Goal: Information Seeking & Learning: Check status

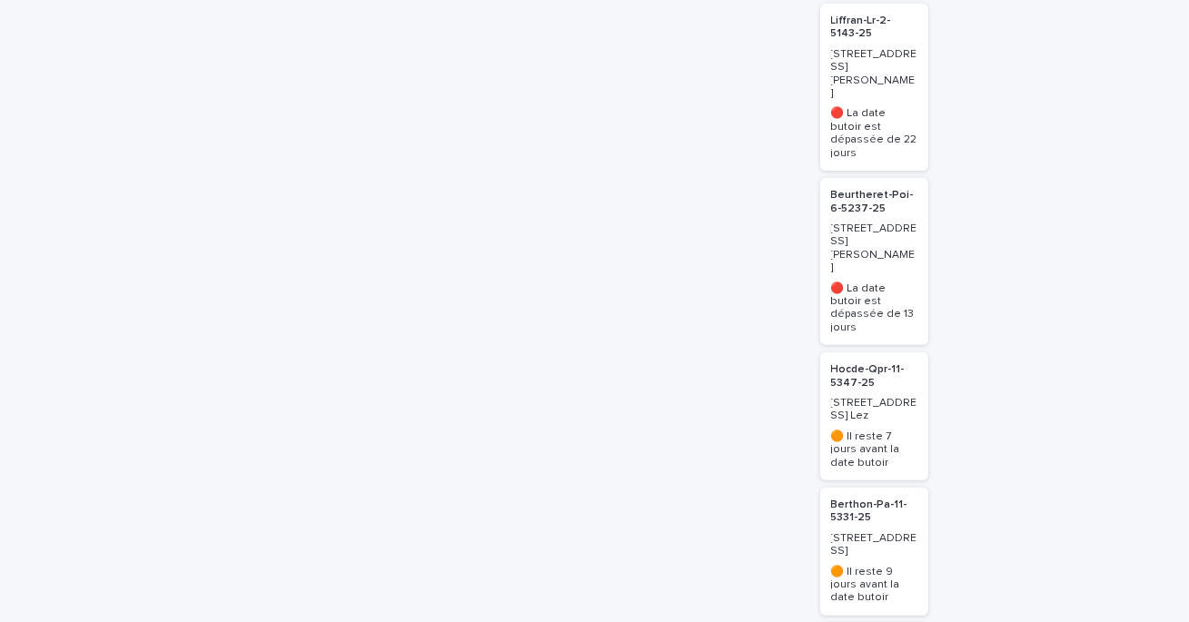
scroll to position [2730, 0]
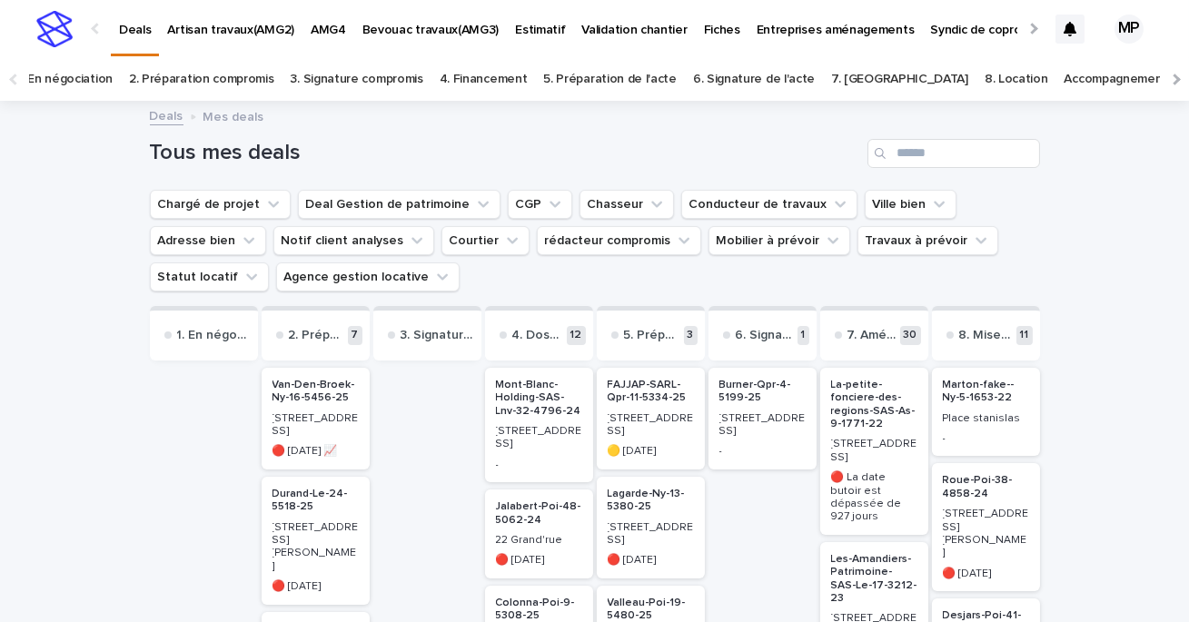
scroll to position [0, 250]
click at [924, 153] on input "Search" at bounding box center [953, 153] width 173 height 29
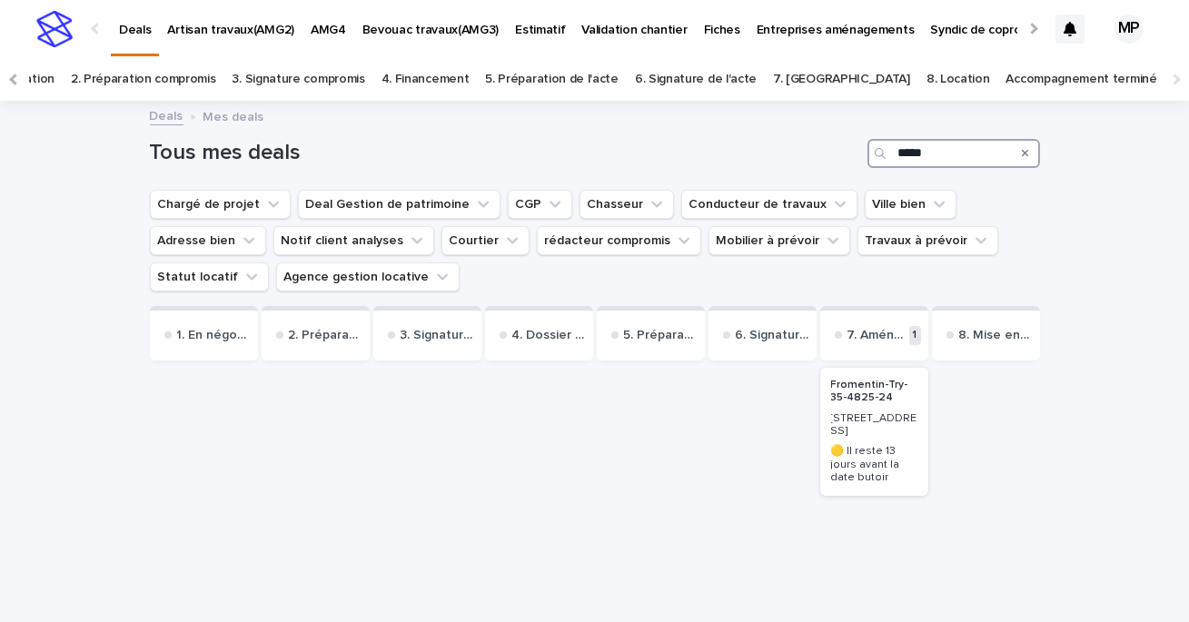
type input "*****"
click at [860, 396] on p "Fromentin-Try-35-4825-24" at bounding box center [874, 392] width 86 height 26
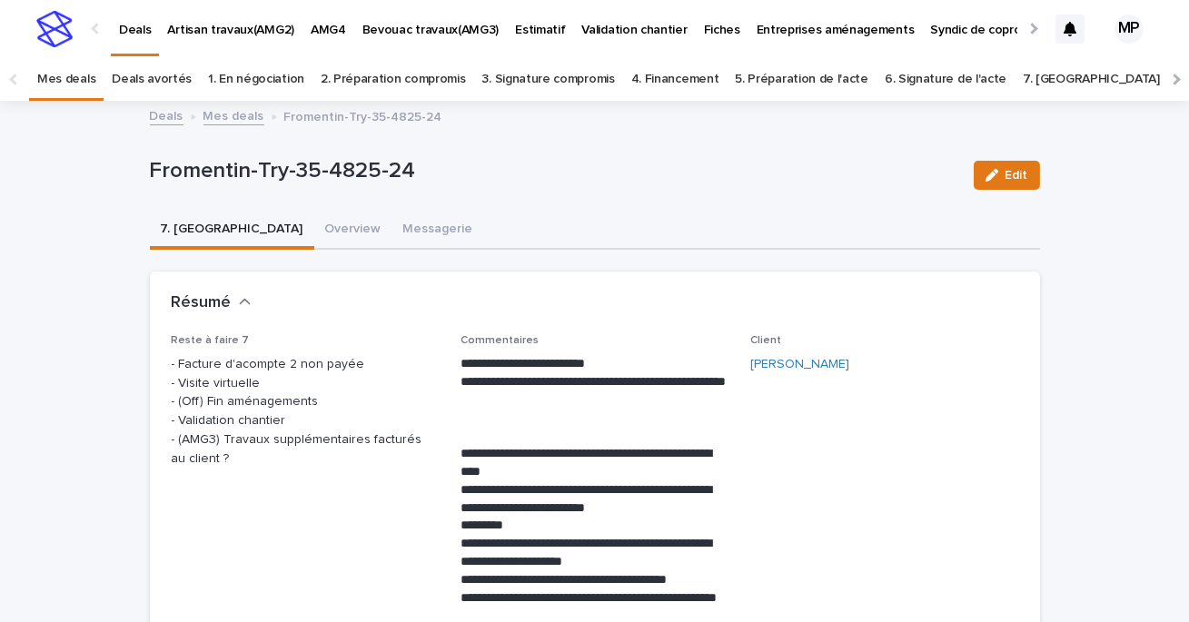
click at [168, 122] on link "Deals" at bounding box center [167, 114] width 34 height 21
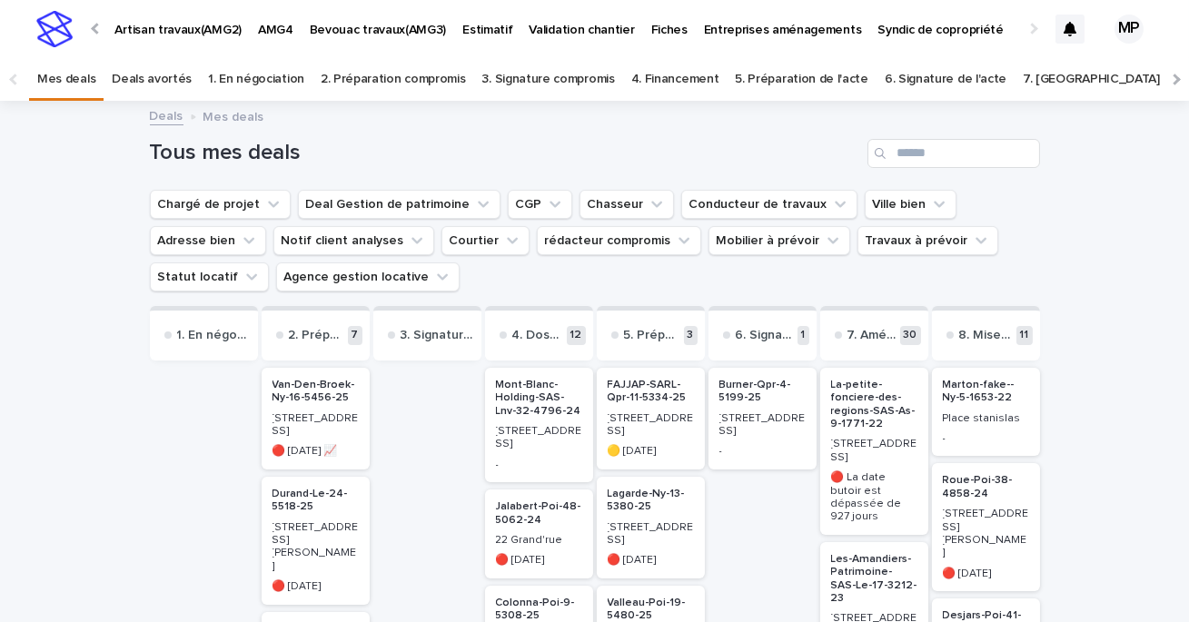
scroll to position [0, 33]
click at [417, 35] on p "Bevouac travaux(AMG3)" at bounding box center [398, 19] width 137 height 38
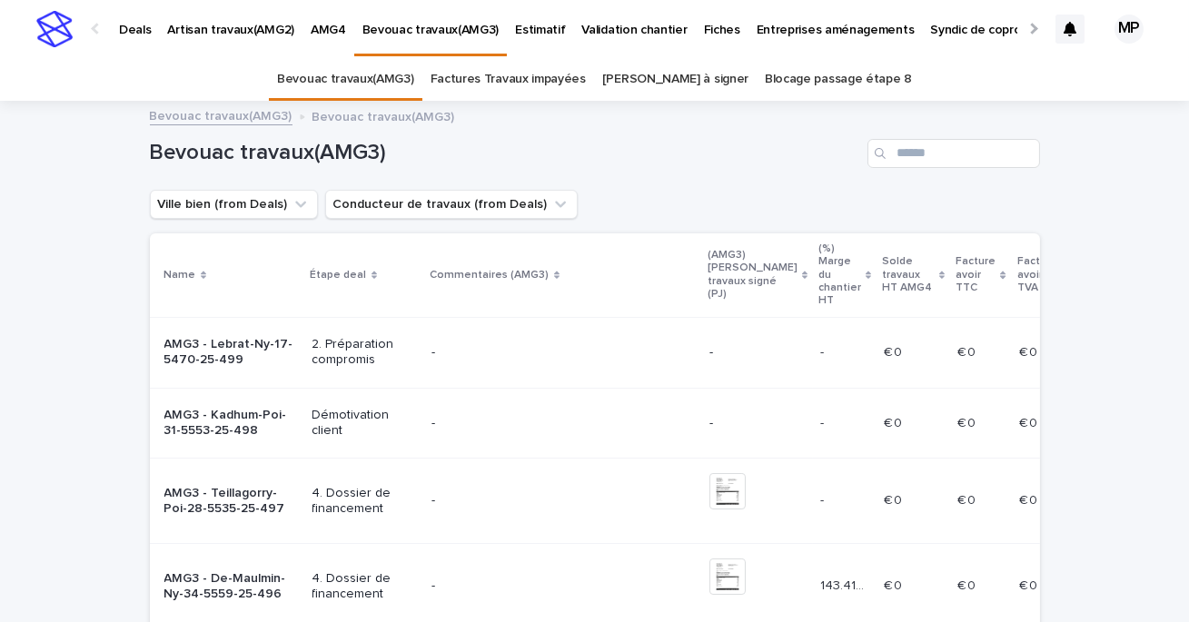
click at [565, 86] on link "Factures Travaux impayées" at bounding box center [507, 79] width 155 height 43
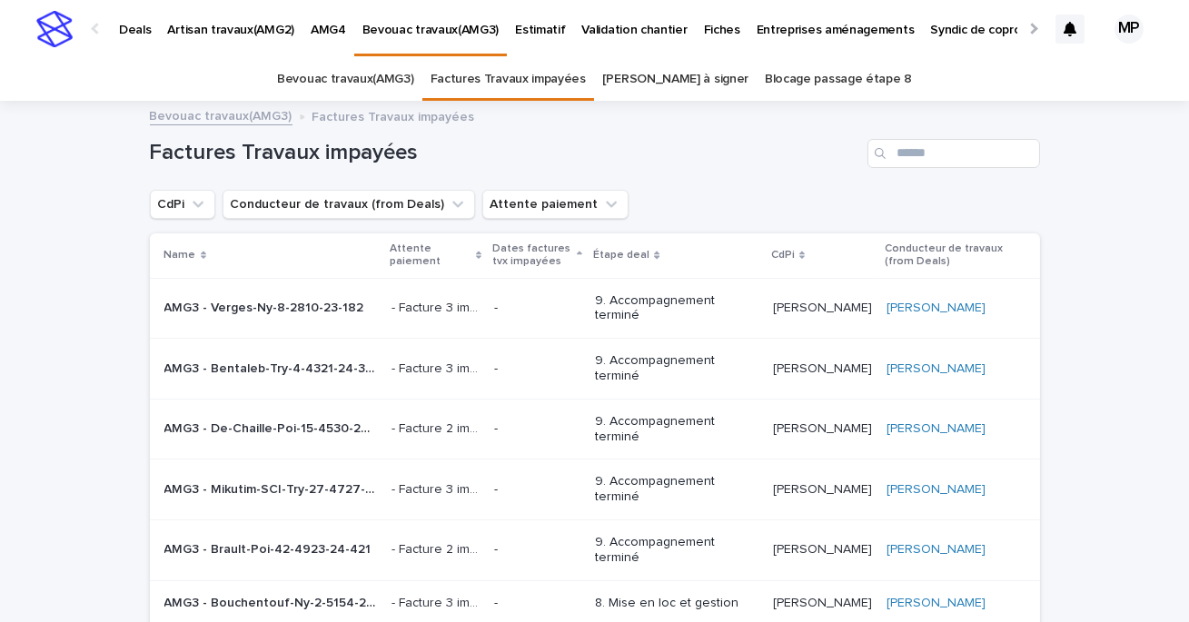
click at [828, 84] on link "Blocage passage étape 8" at bounding box center [838, 79] width 147 height 43
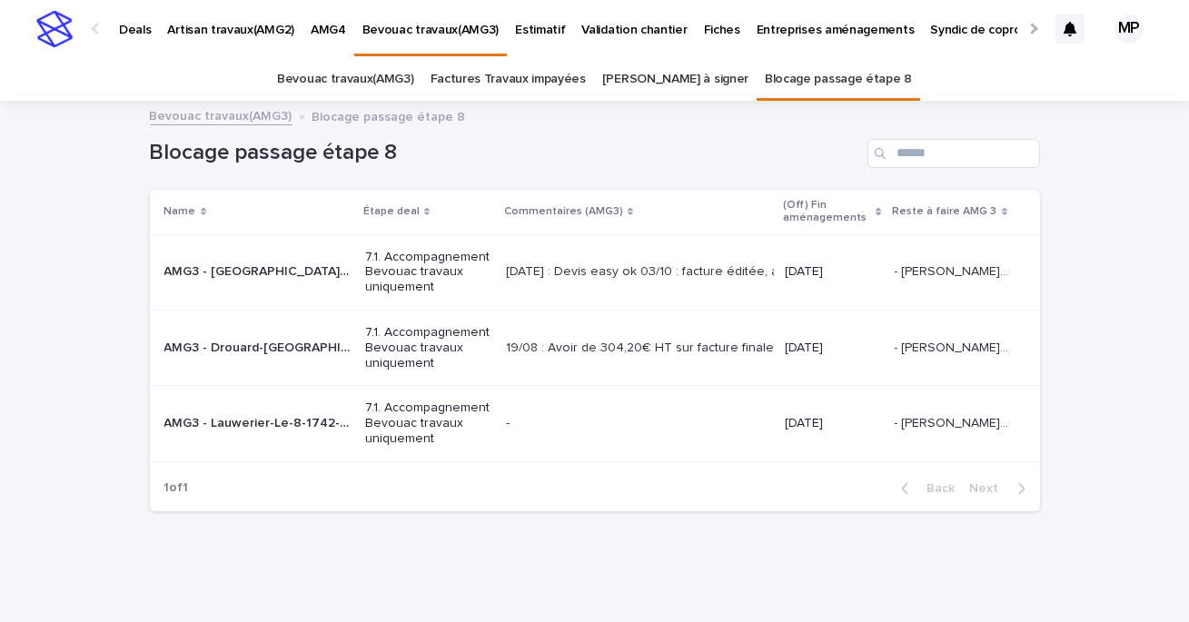
click at [530, 80] on link "Factures Travaux impayées" at bounding box center [507, 79] width 155 height 43
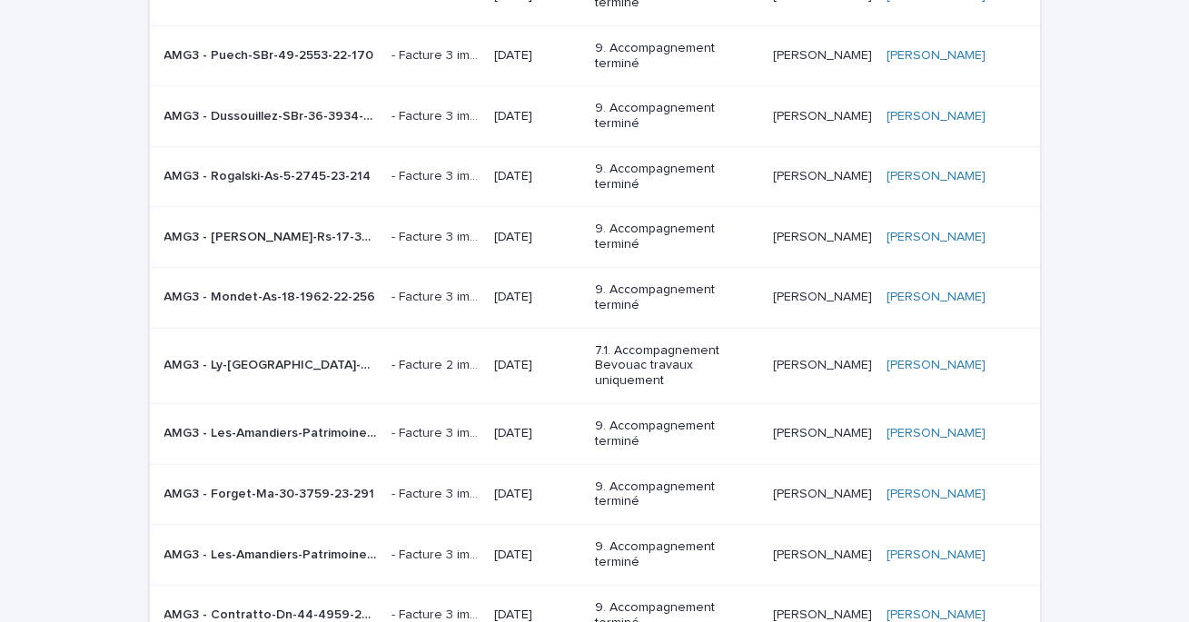
scroll to position [1246, 0]
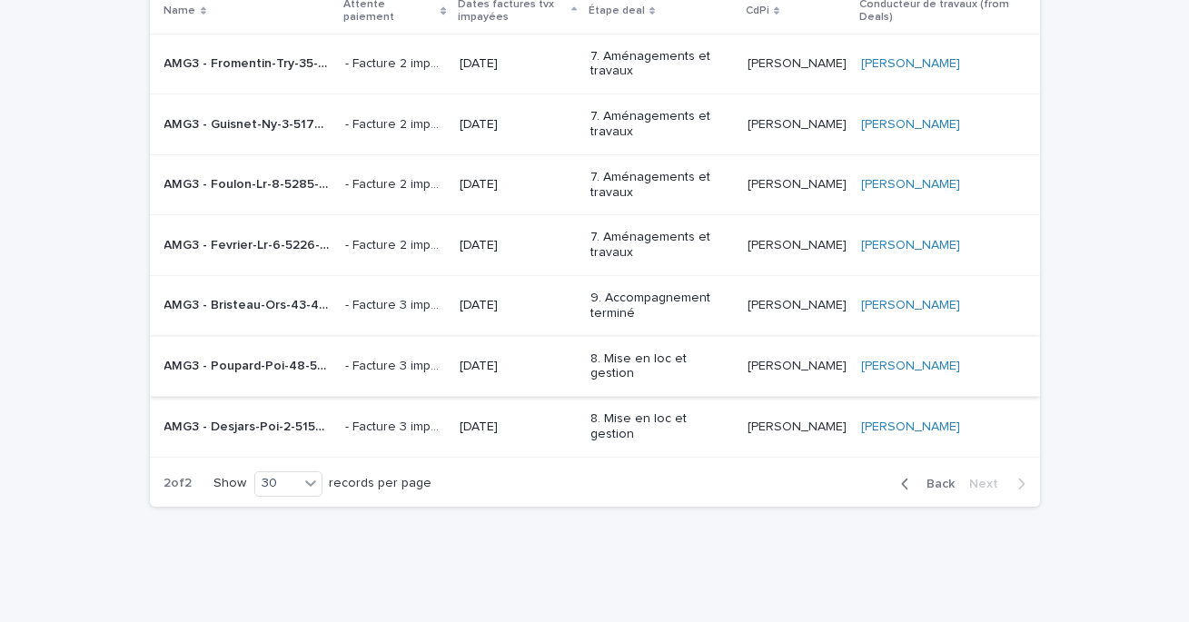
scroll to position [254, 0]
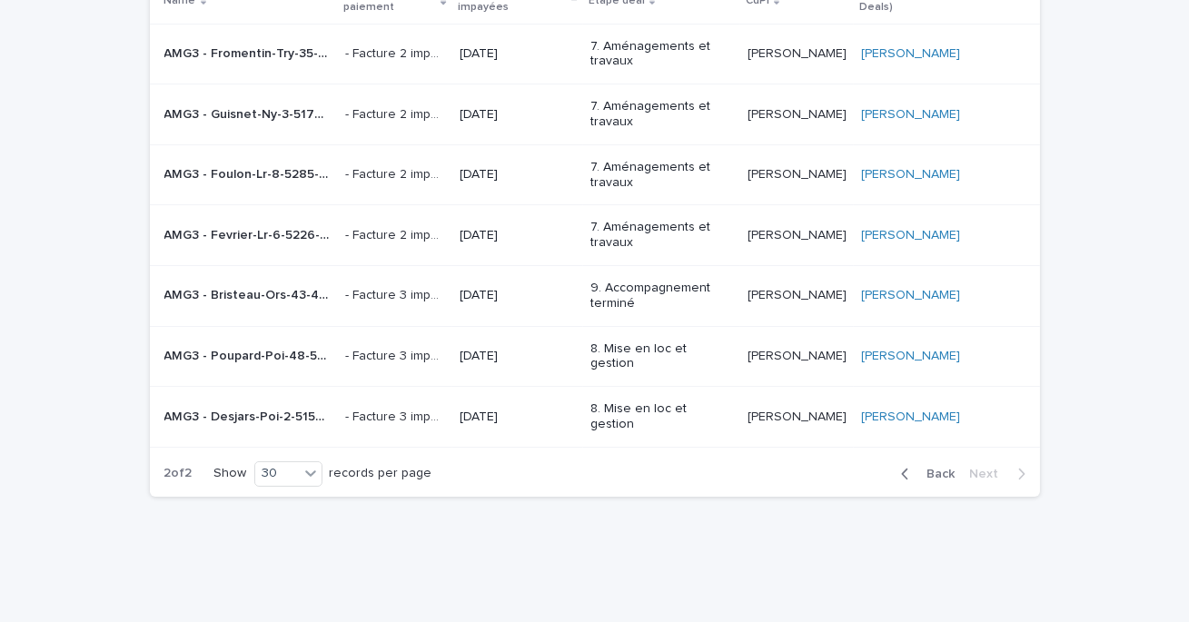
click at [934, 468] on span "Back" at bounding box center [935, 474] width 39 height 13
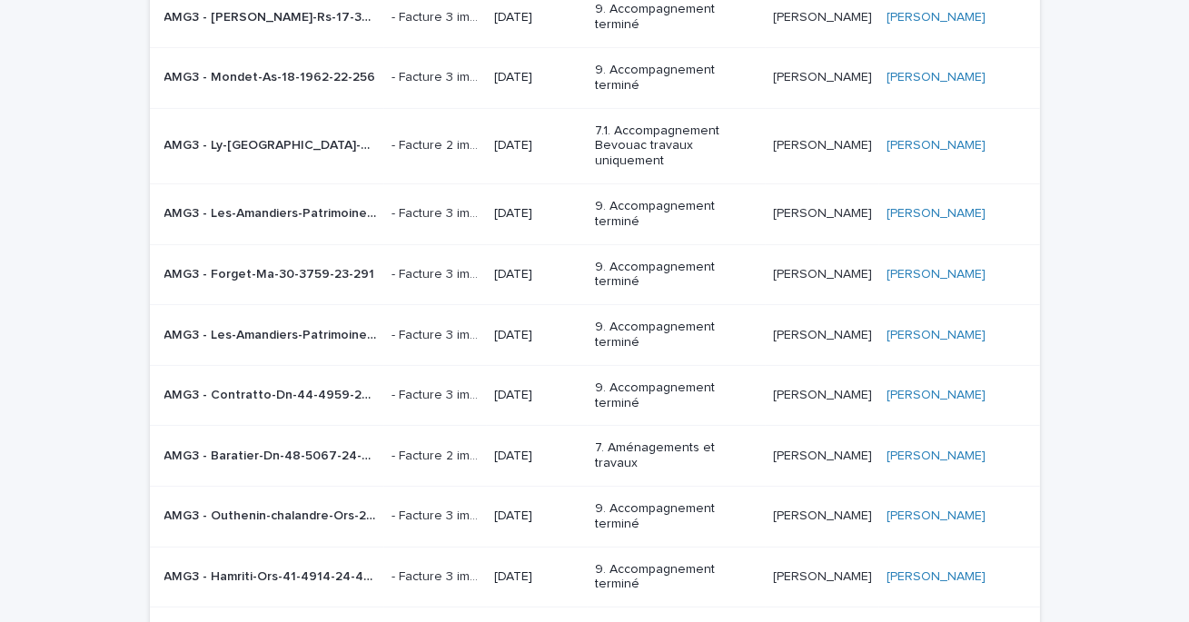
scroll to position [1226, 0]
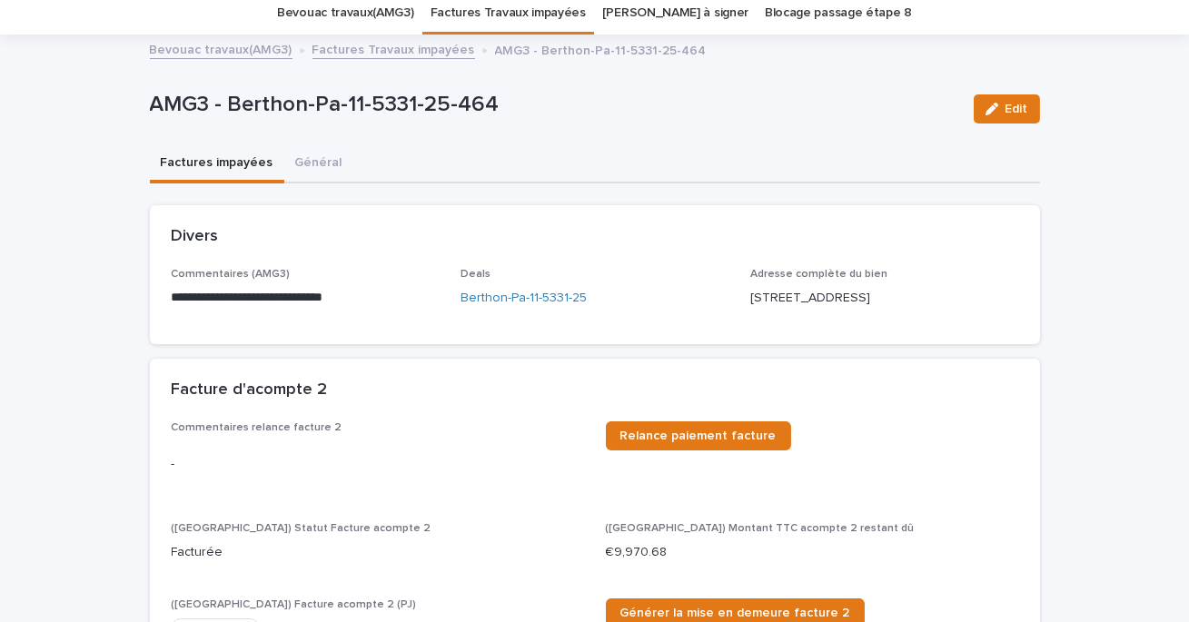
scroll to position [114, 0]
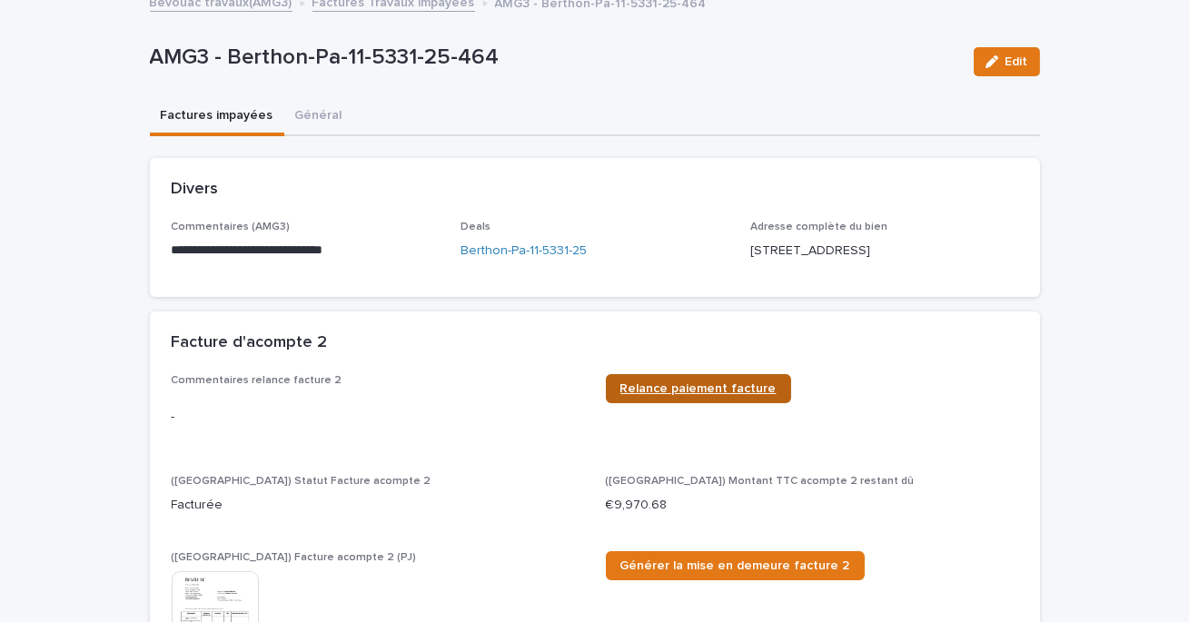
click at [676, 387] on span "Relance paiement facture" at bounding box center [698, 388] width 156 height 13
click at [362, 5] on link "Factures Travaux impayées" at bounding box center [393, 1] width 163 height 21
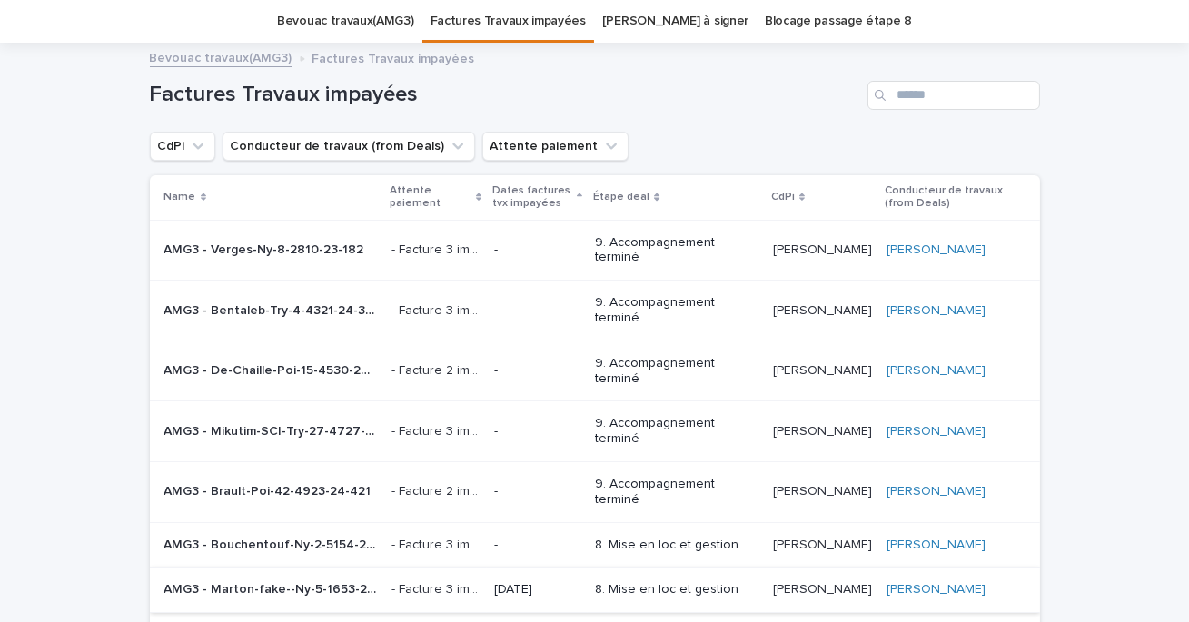
scroll to position [1246, 0]
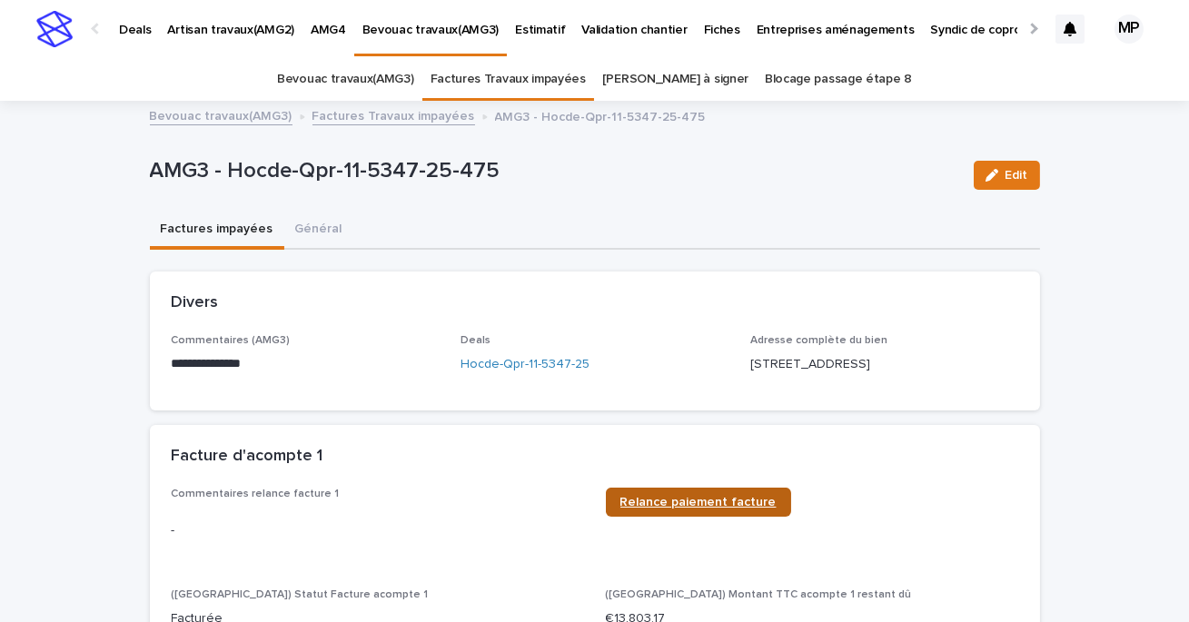
click at [653, 517] on link "Relance paiement facture" at bounding box center [698, 502] width 185 height 29
click at [380, 119] on link "Factures Travaux impayées" at bounding box center [393, 114] width 163 height 21
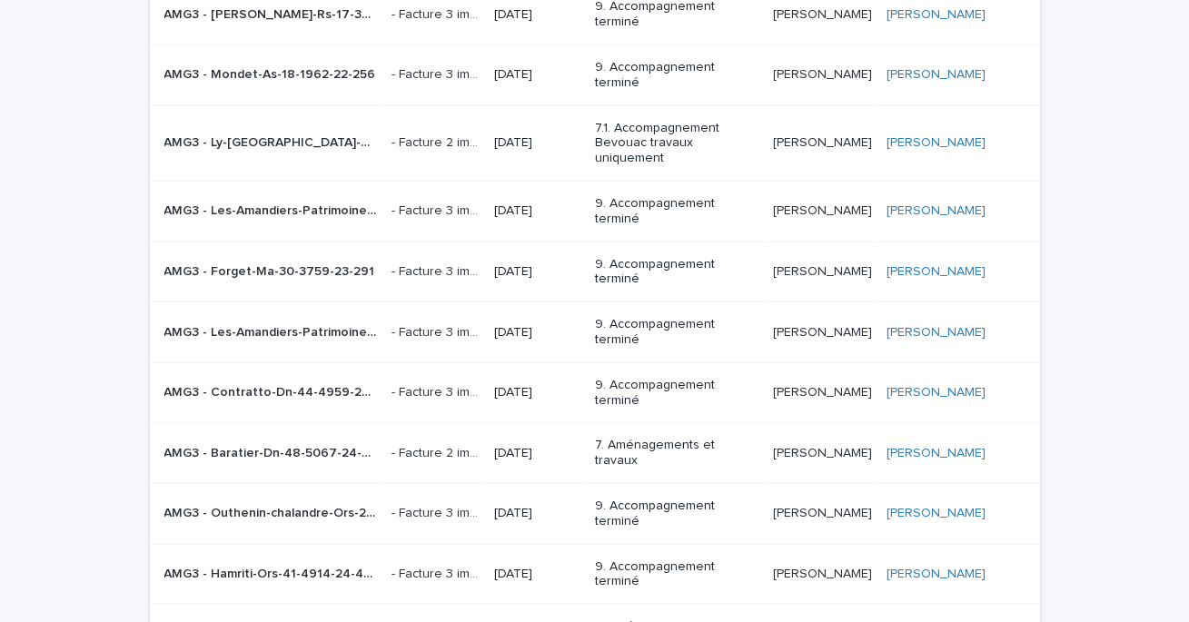
scroll to position [1246, 0]
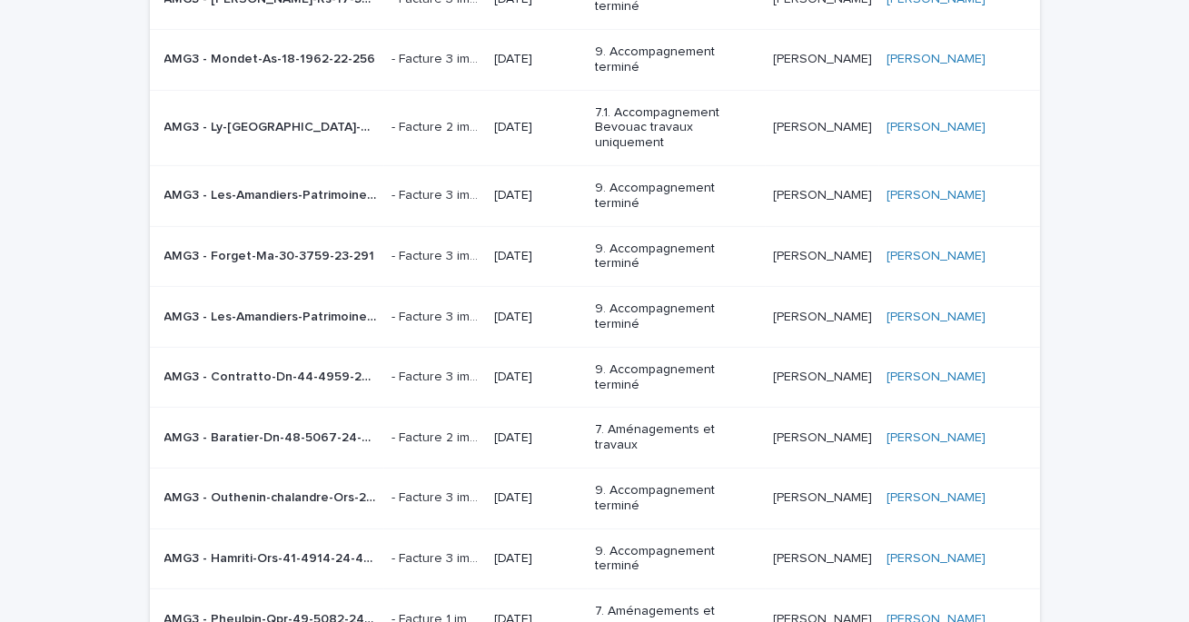
click at [561, 551] on p "[DATE]" at bounding box center [537, 558] width 87 height 15
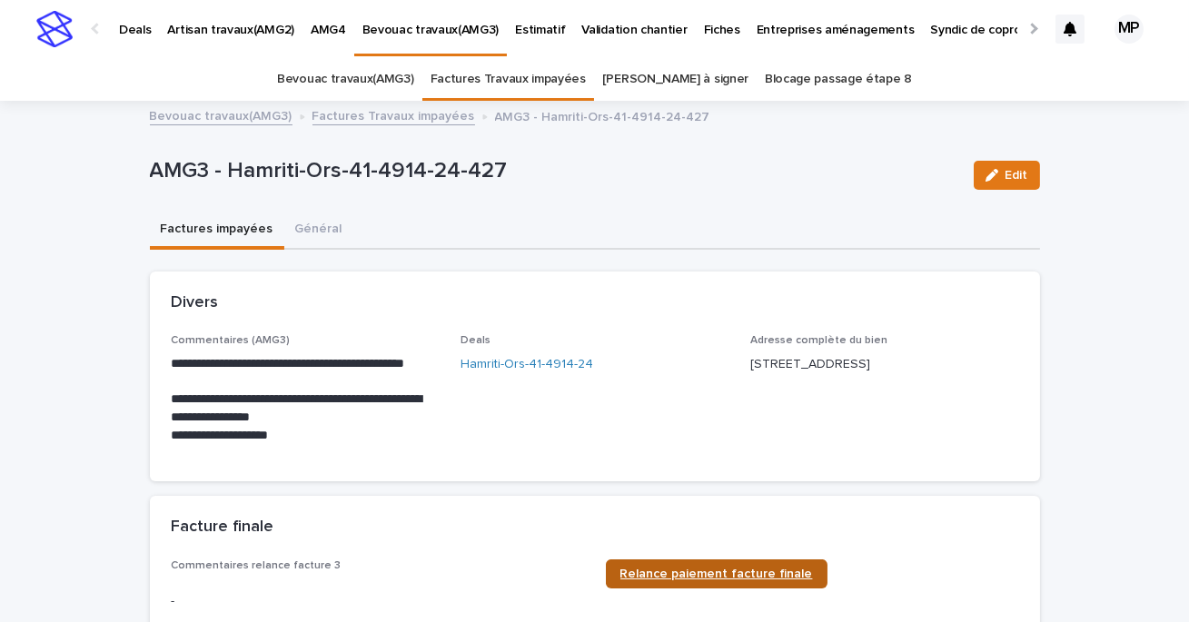
click at [681, 569] on span "Relance paiement facture finale" at bounding box center [716, 574] width 193 height 13
click at [345, 116] on link "Factures Travaux impayées" at bounding box center [393, 114] width 163 height 21
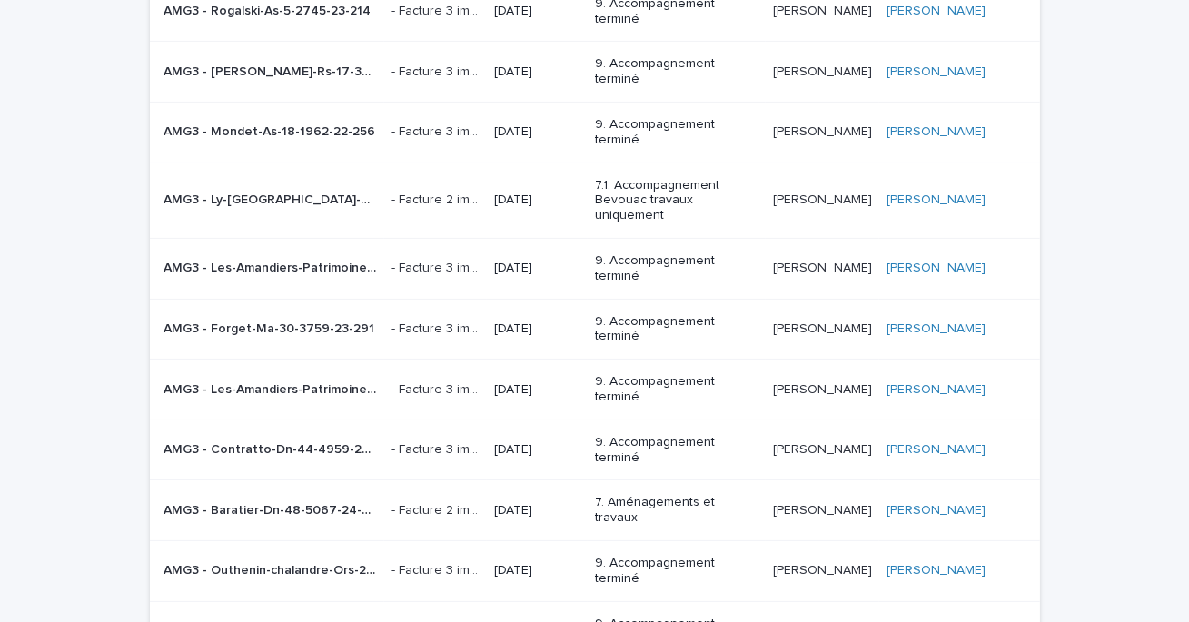
scroll to position [1246, 0]
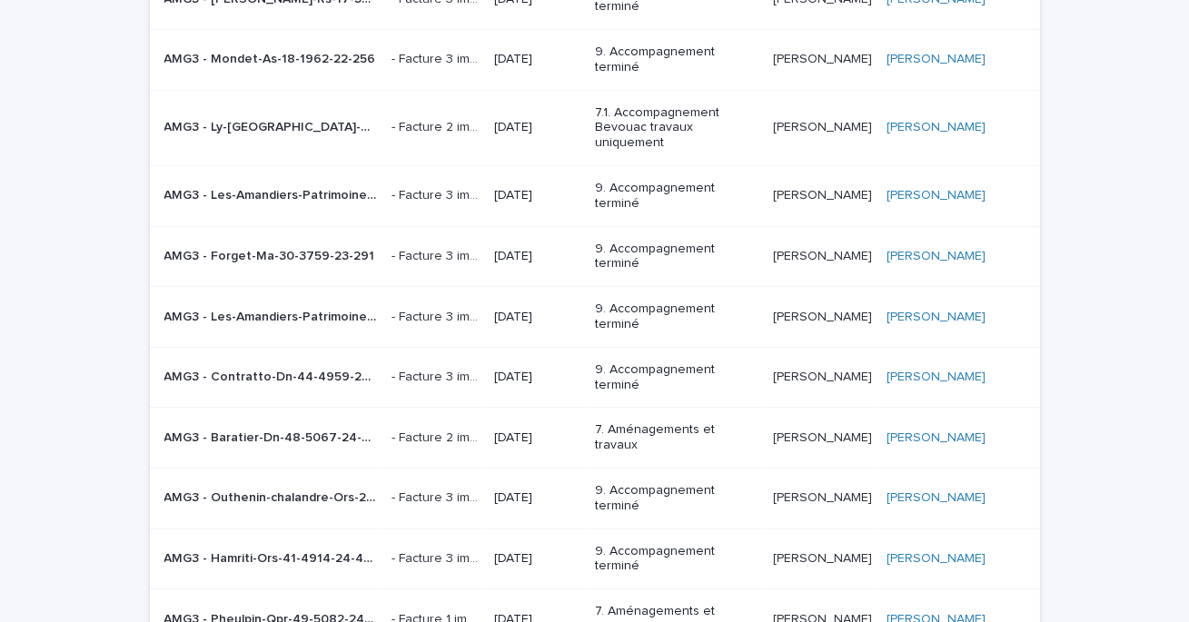
click at [516, 490] on p "[DATE]" at bounding box center [537, 497] width 87 height 15
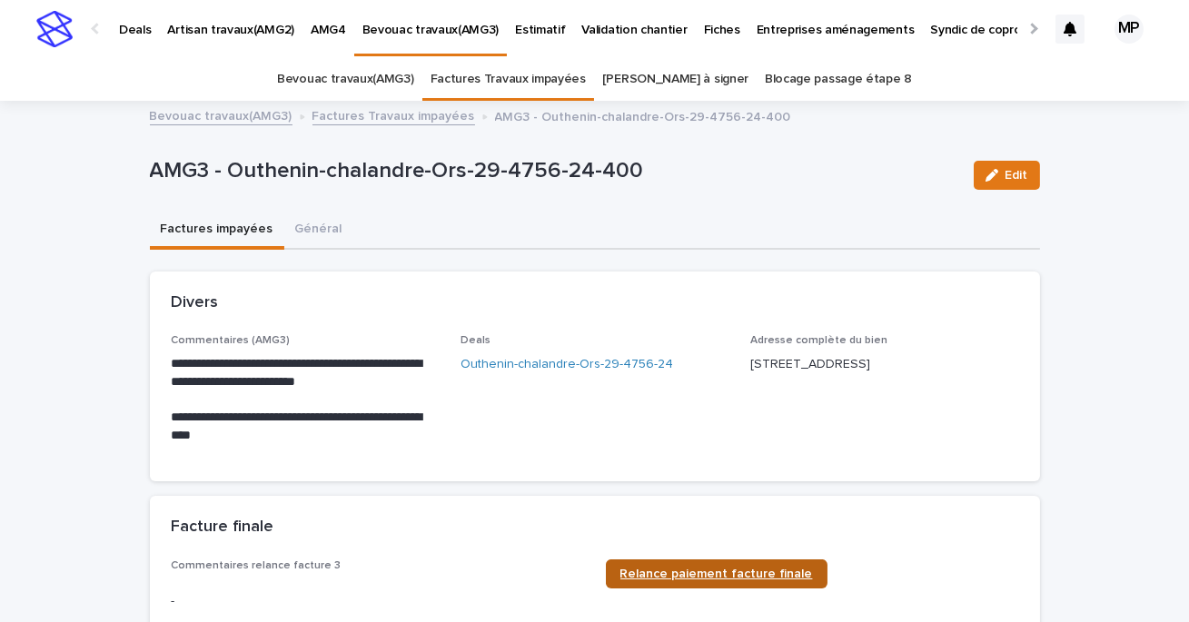
click at [695, 576] on span "Relance paiement facture finale" at bounding box center [716, 574] width 193 height 13
click at [358, 122] on link "Factures Travaux impayées" at bounding box center [393, 114] width 163 height 21
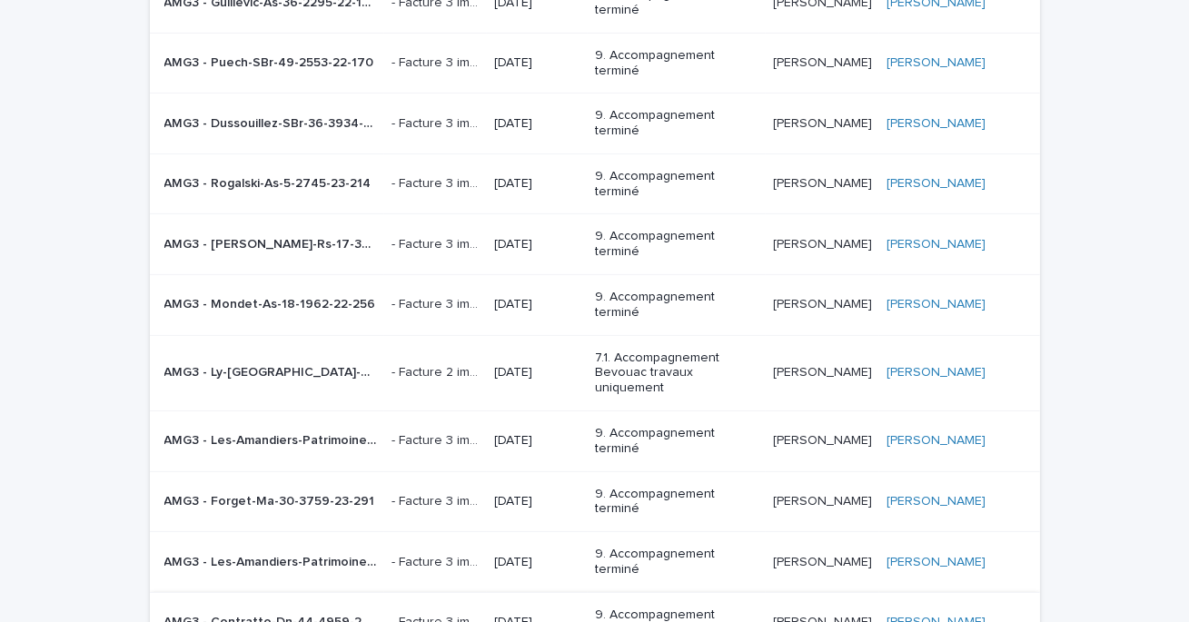
scroll to position [1000, 0]
click at [506, 488] on div "[DATE]" at bounding box center [537, 503] width 87 height 30
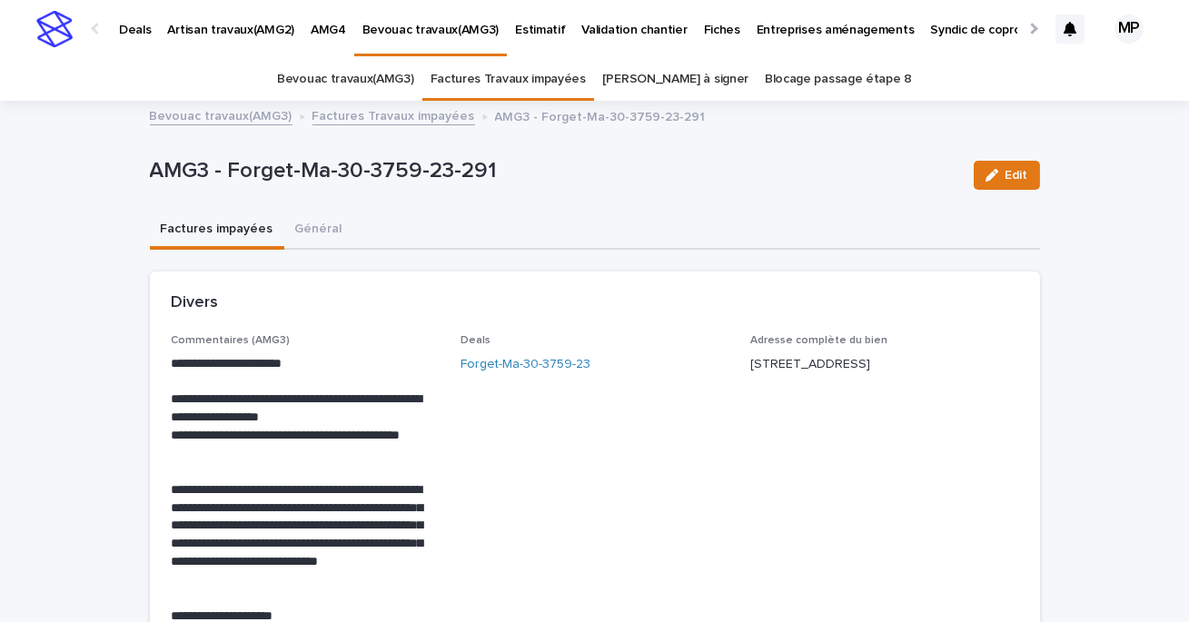
click at [222, 113] on link "Bevouac travaux(AMG3)" at bounding box center [221, 114] width 143 height 21
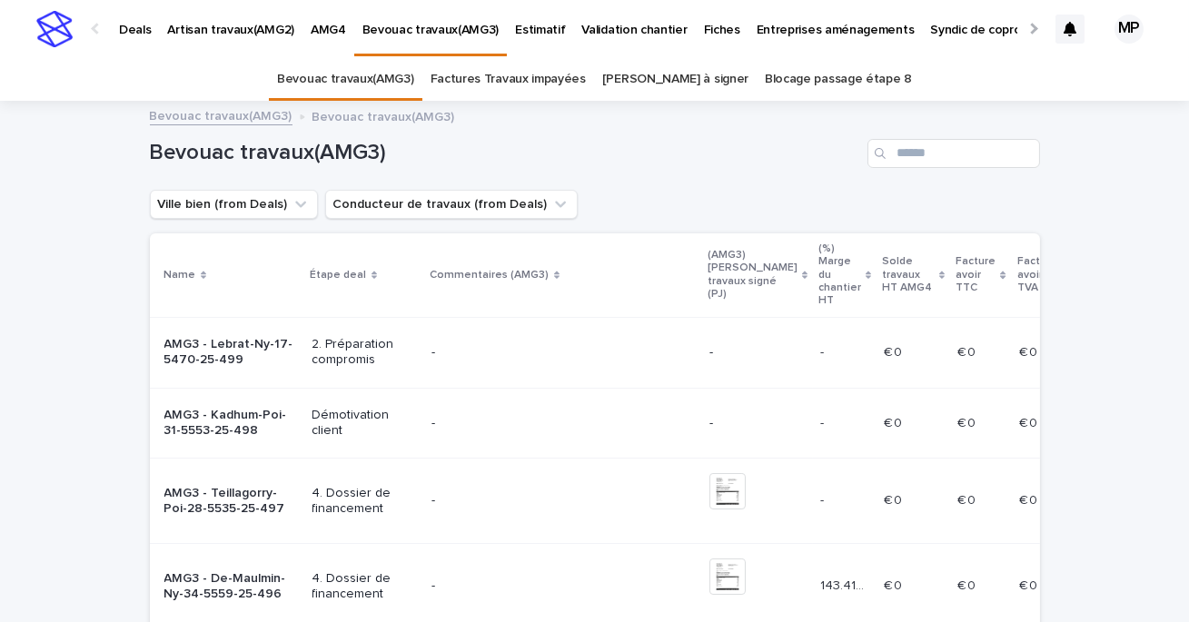
click at [683, 75] on link "[PERSON_NAME] à signer" at bounding box center [675, 79] width 146 height 43
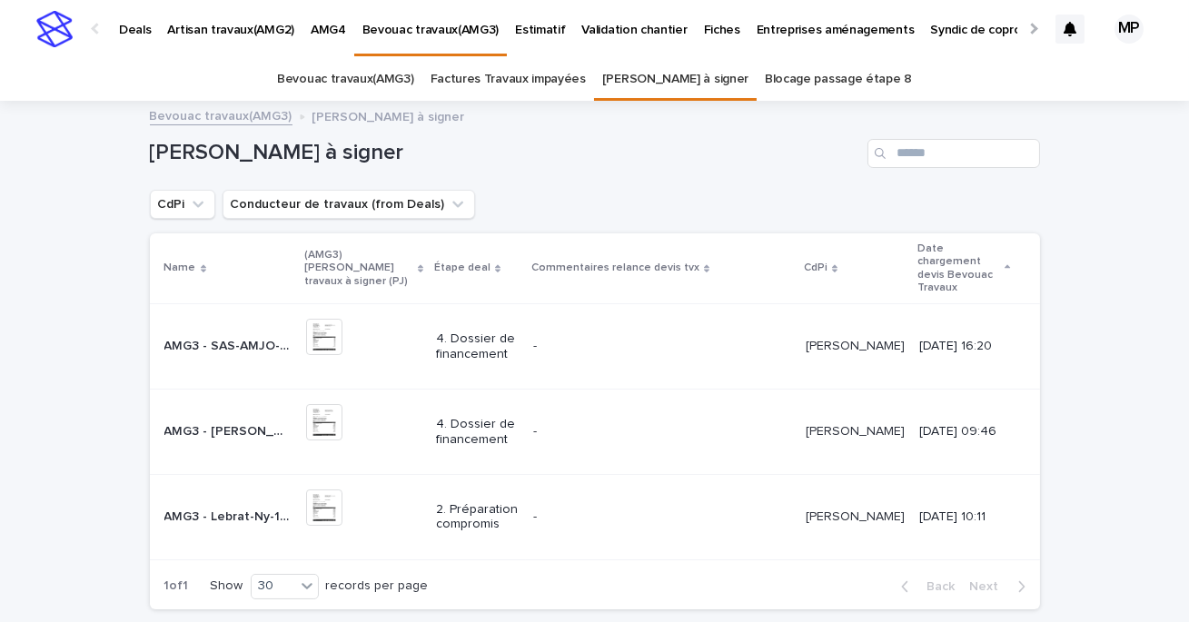
click at [530, 29] on p "Estimatif" at bounding box center [540, 19] width 50 height 38
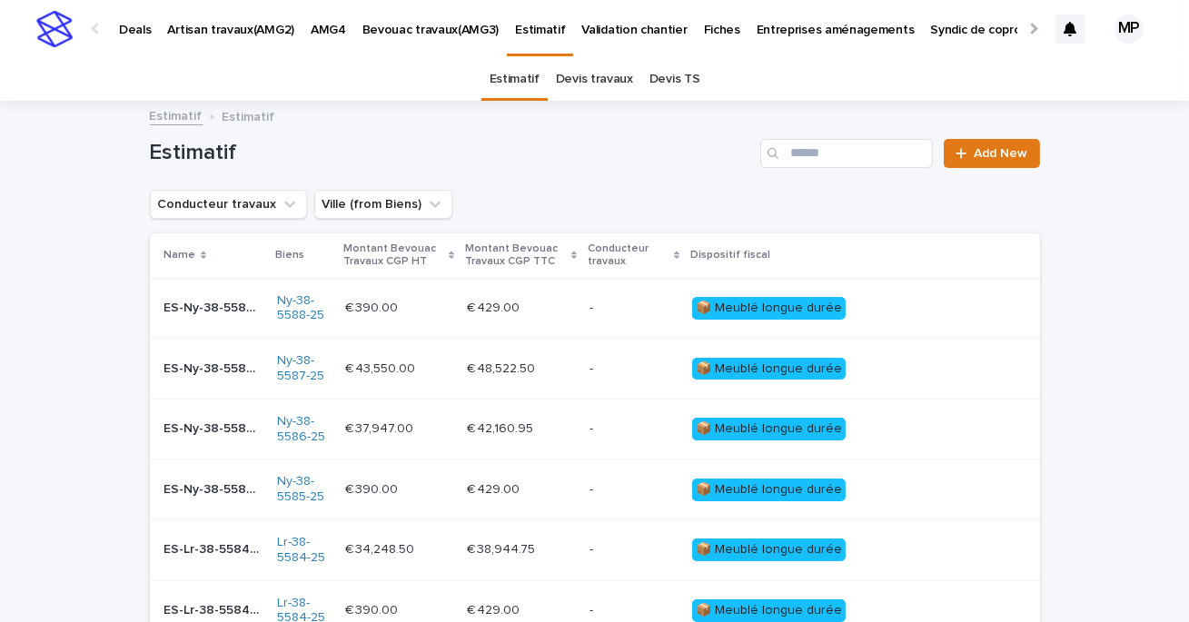
click at [783, 34] on p "Entreprises aménagements" at bounding box center [835, 19] width 158 height 38
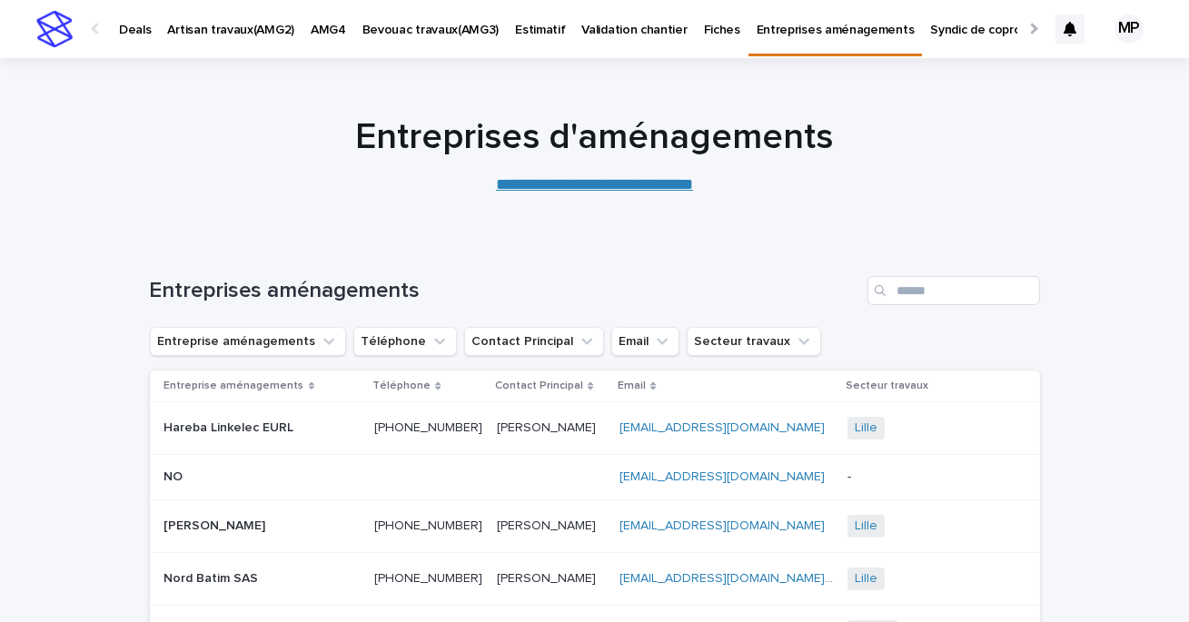
click at [143, 33] on p "Deals" at bounding box center [135, 19] width 32 height 38
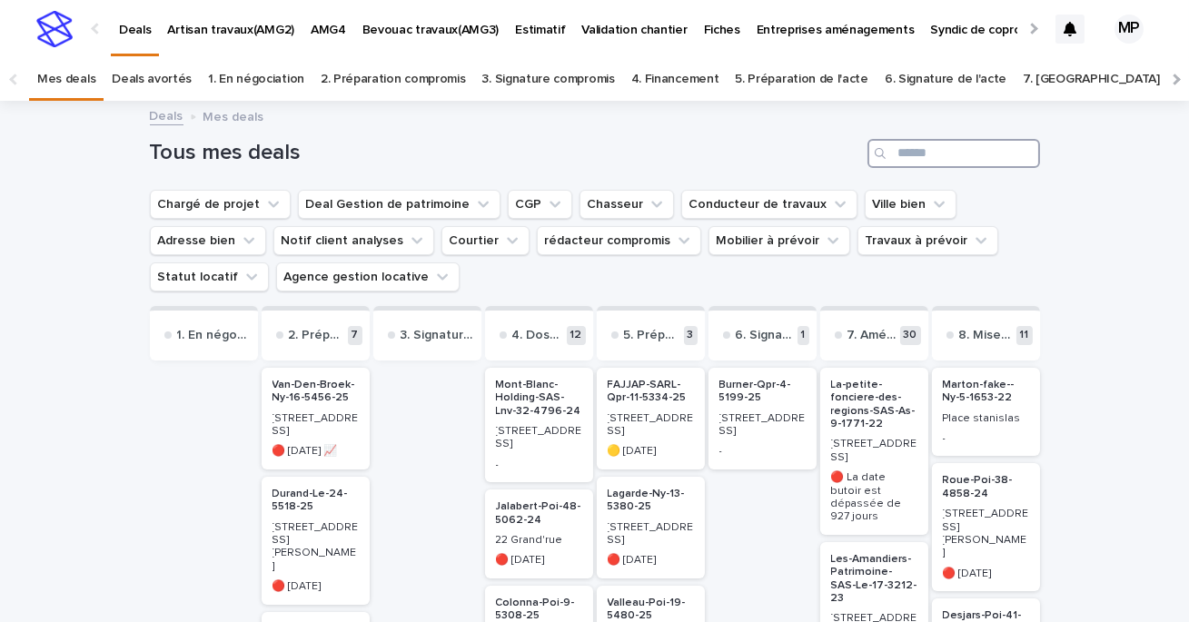
click at [932, 146] on input "Search" at bounding box center [953, 153] width 173 height 29
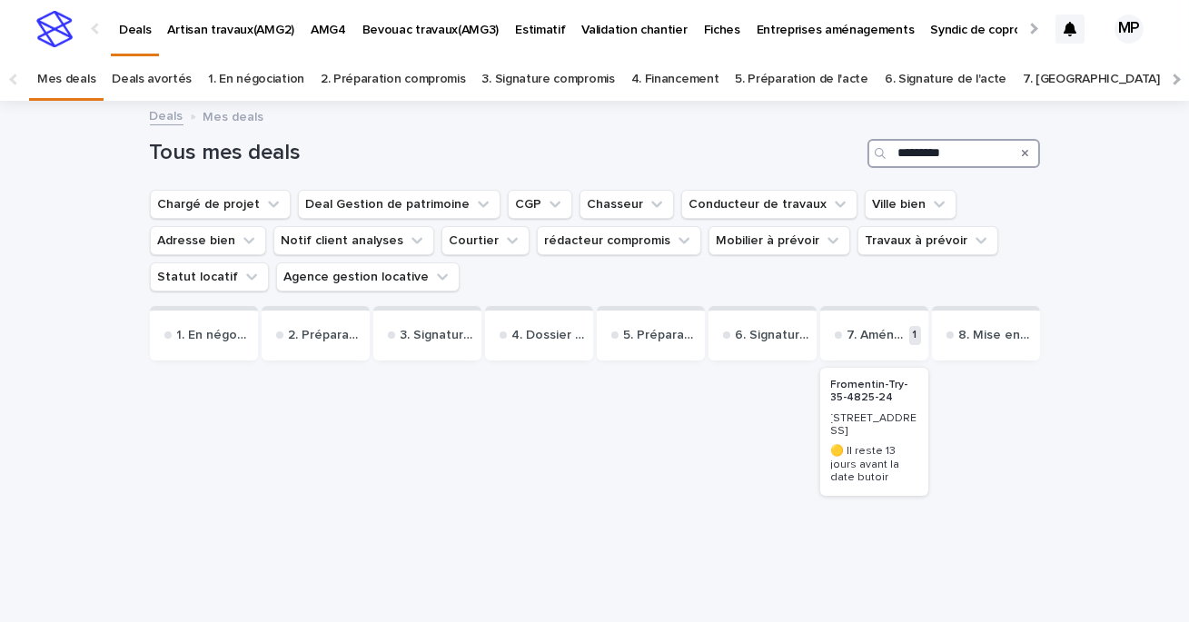
type input "*********"
click at [885, 405] on p "Fromentin-Try-35-4825-24" at bounding box center [874, 392] width 86 height 26
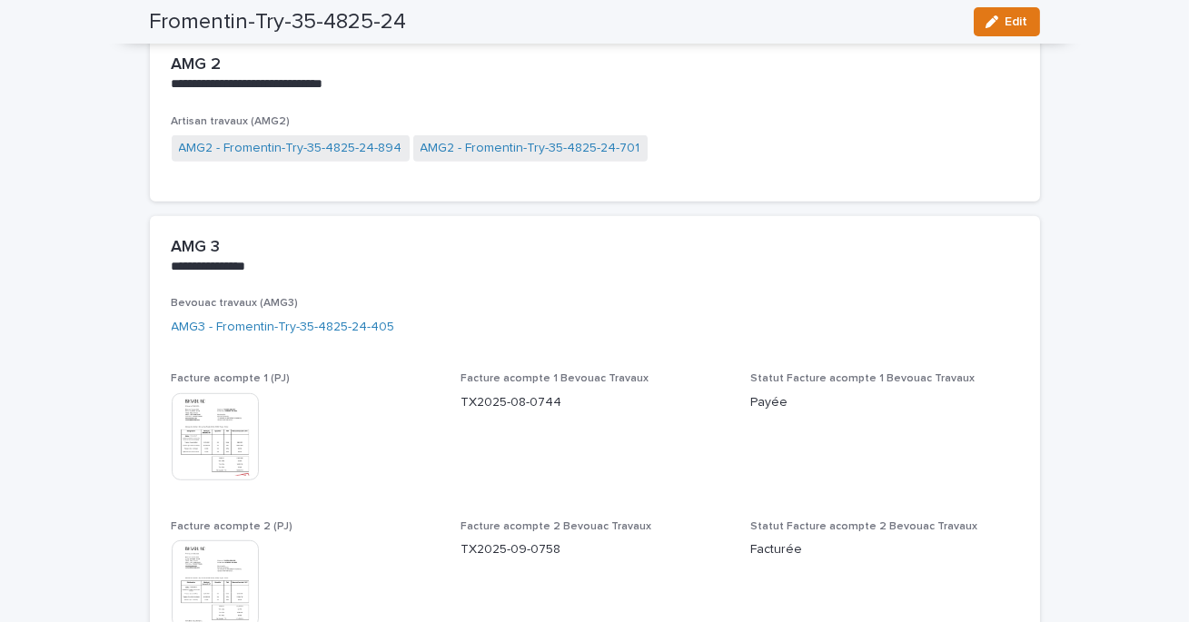
scroll to position [2265, 0]
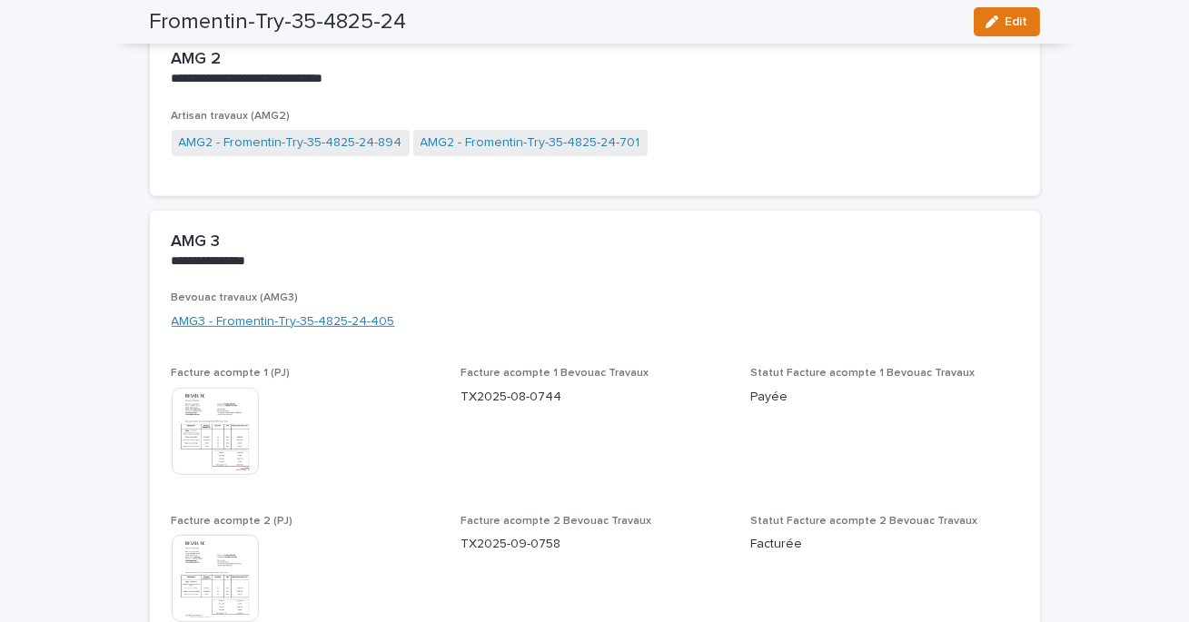
click at [316, 321] on link "AMG3 - Fromentin-Try-35-4825-24-405" at bounding box center [283, 321] width 223 height 19
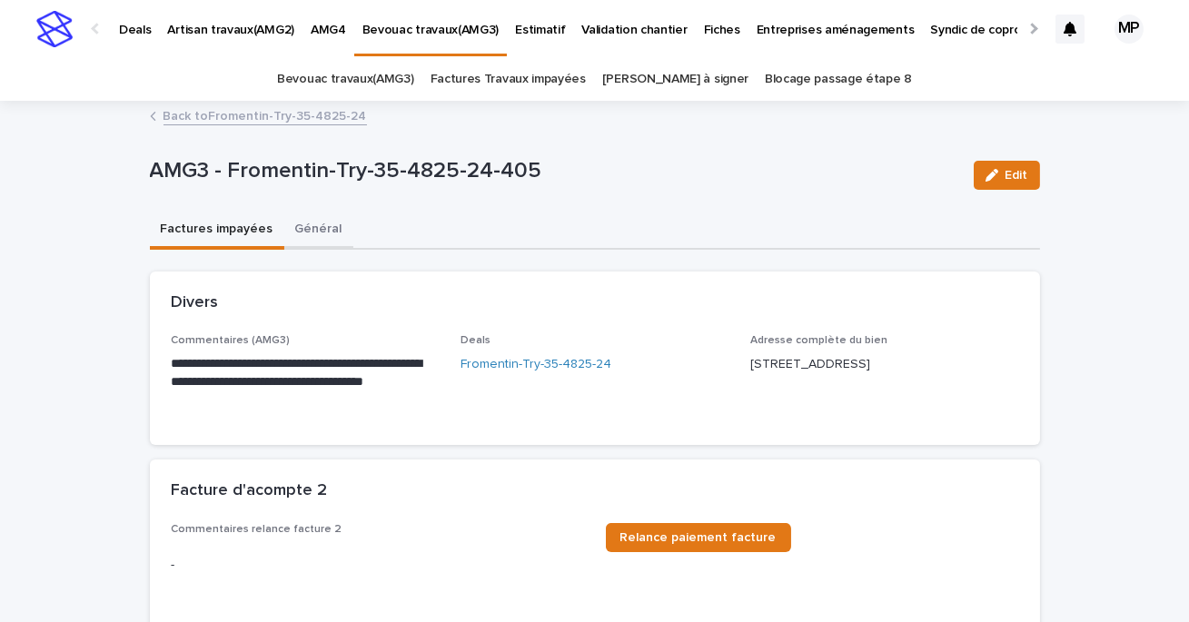
click at [298, 218] on button "Général" at bounding box center [318, 231] width 69 height 38
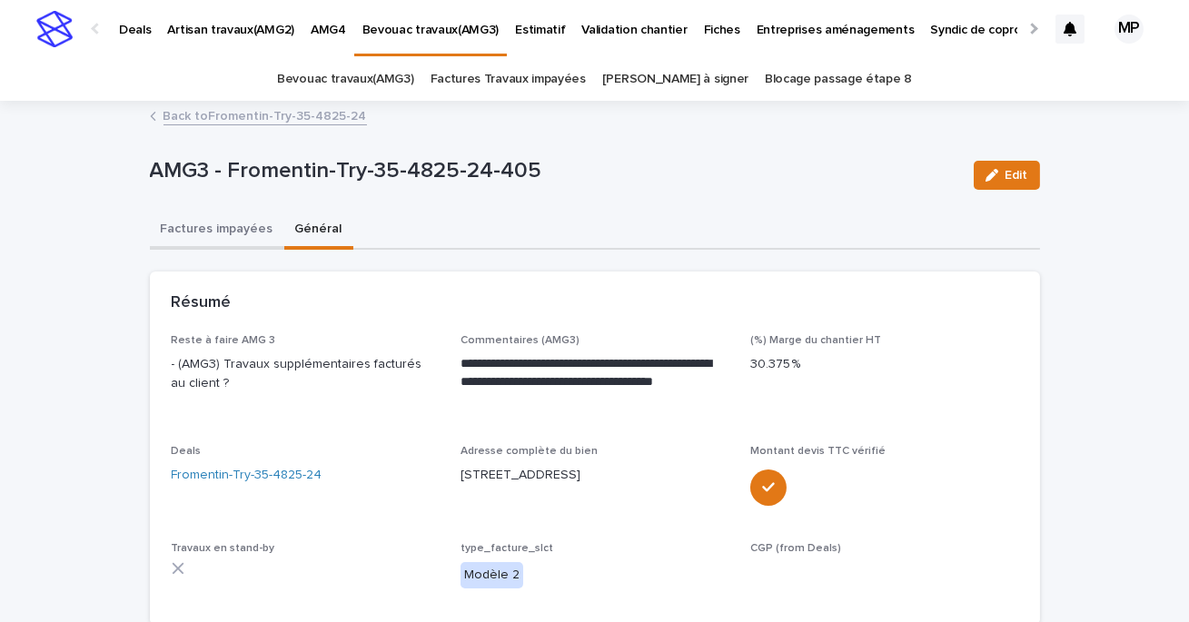
click at [229, 213] on button "Factures impayées" at bounding box center [217, 231] width 134 height 38
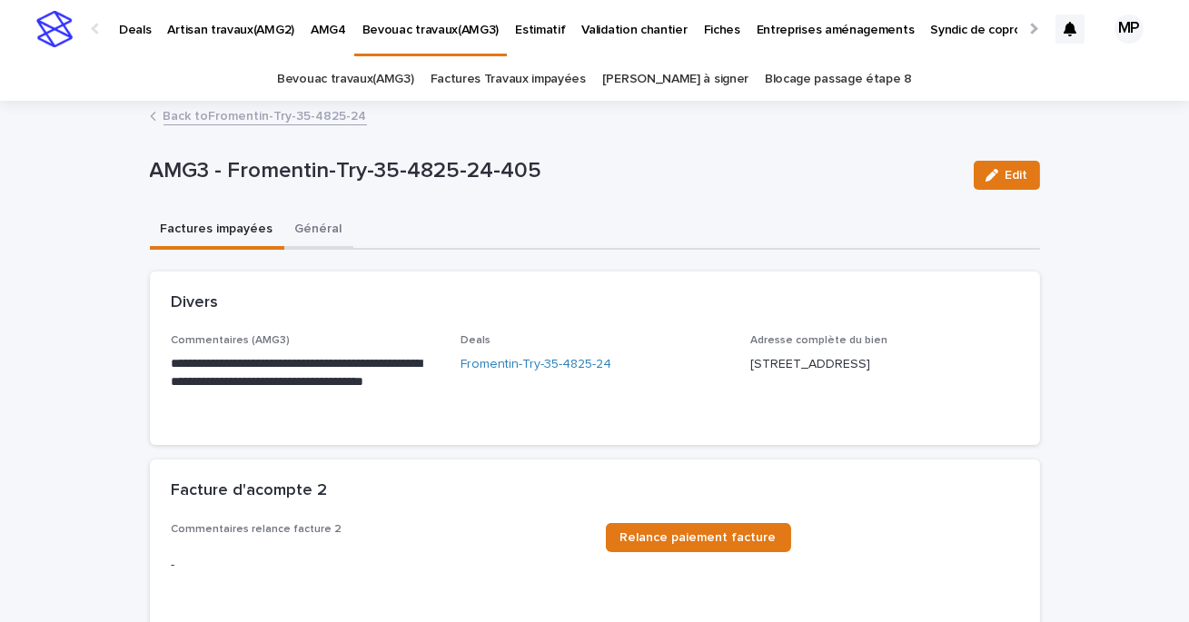
click at [329, 217] on button "Général" at bounding box center [318, 231] width 69 height 38
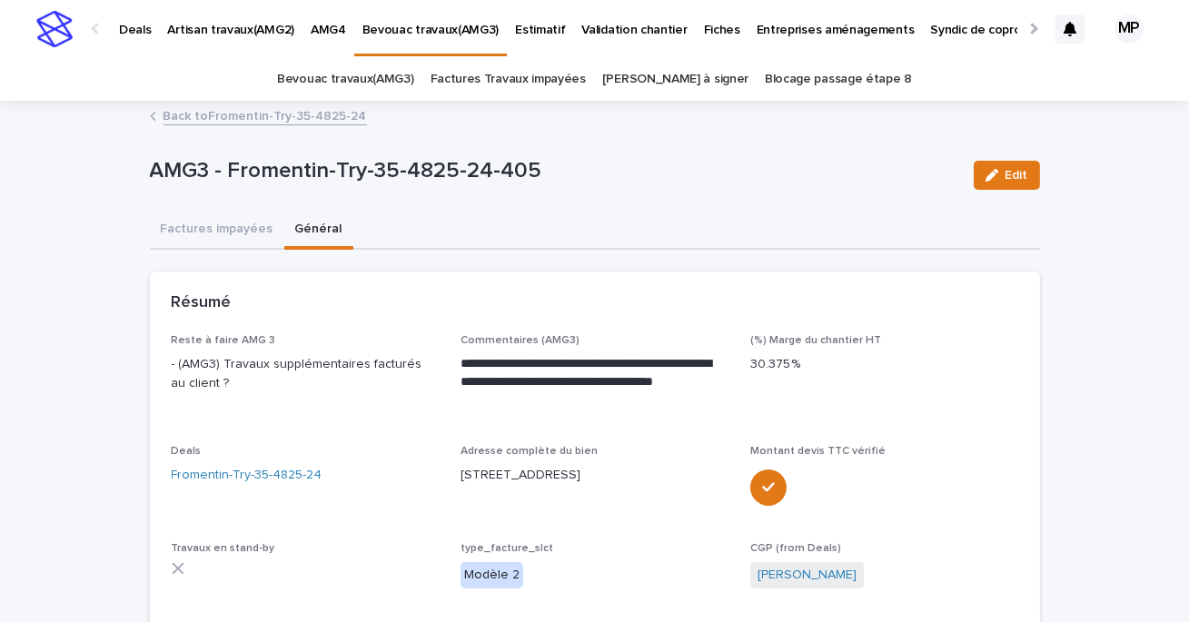
click at [238, 118] on link "Back to Fromentin-Try-35-4825-24" at bounding box center [264, 114] width 203 height 21
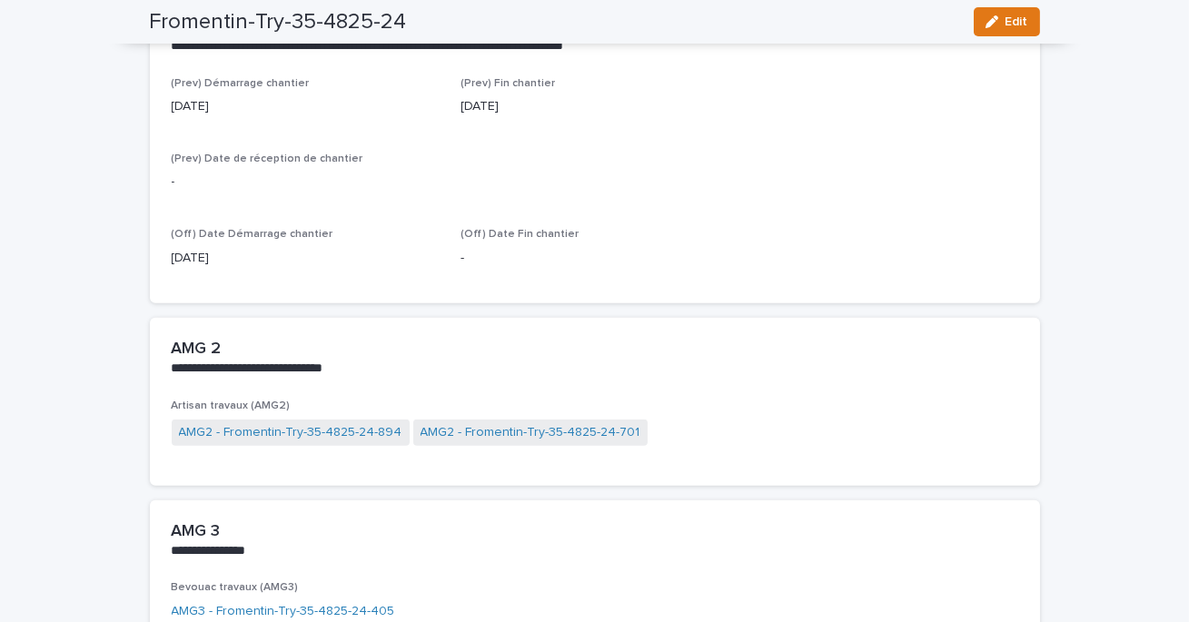
scroll to position [2097, 0]
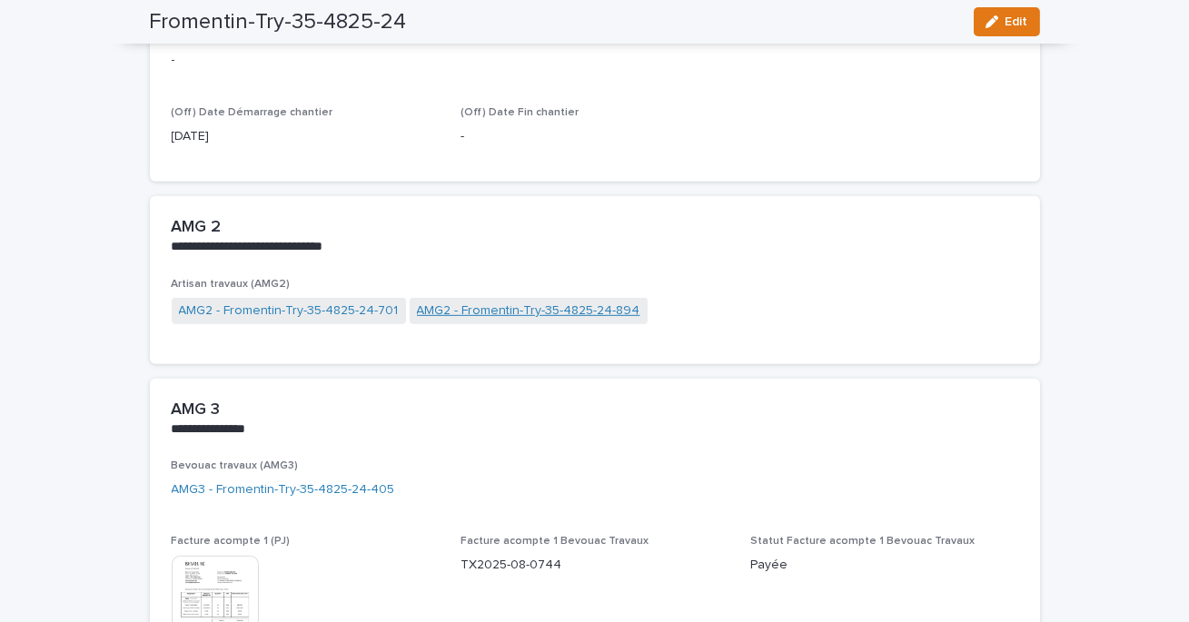
click at [468, 302] on link "AMG2 - Fromentin-Try-35-4825-24-894" at bounding box center [528, 310] width 223 height 19
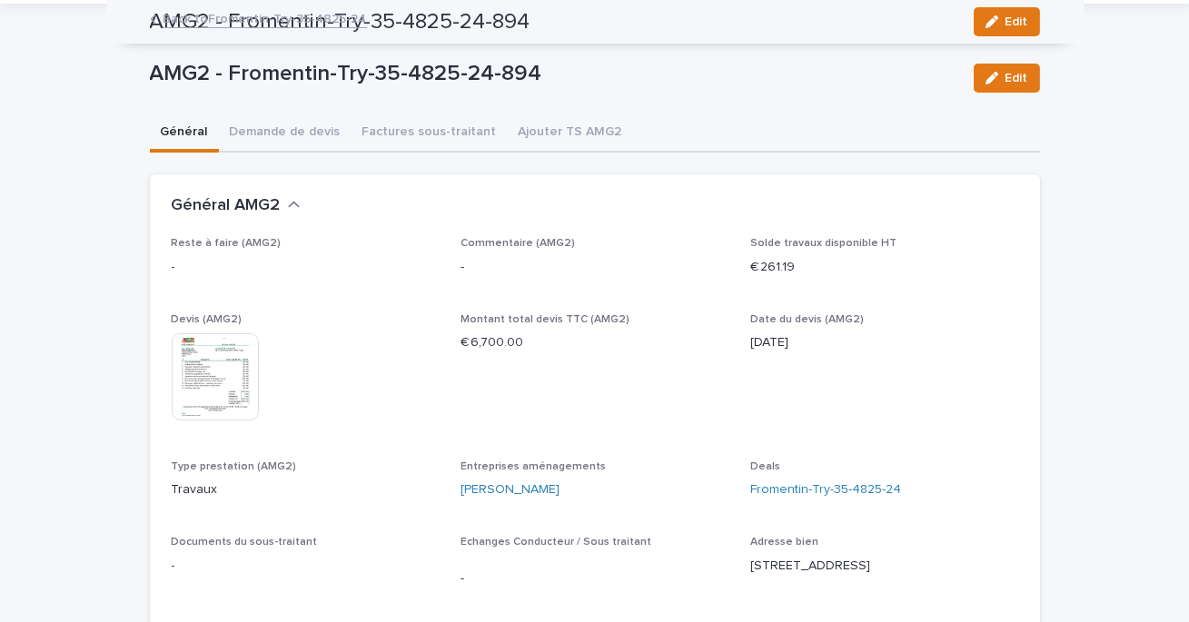
scroll to position [39, 0]
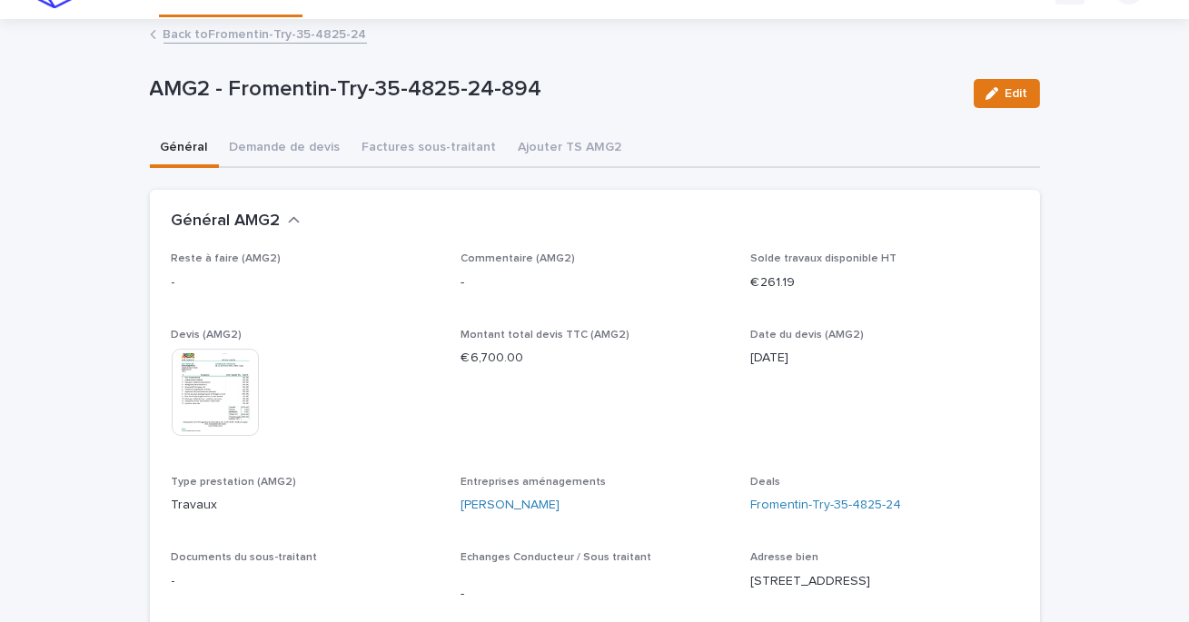
click at [231, 373] on img at bounding box center [215, 392] width 87 height 87
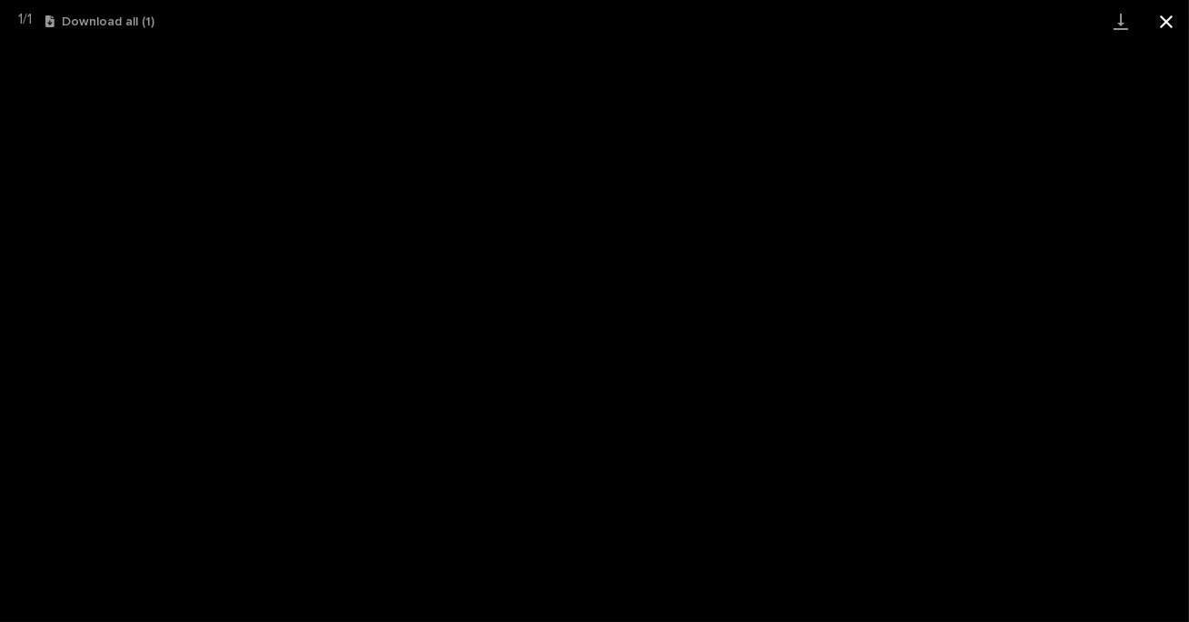
click at [1173, 16] on button "Close gallery" at bounding box center [1165, 21] width 45 height 43
